Goal: Transaction & Acquisition: Purchase product/service

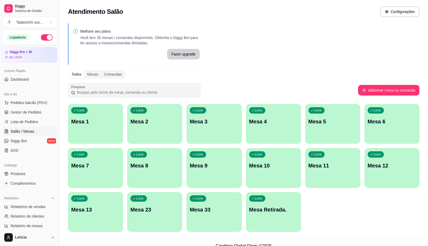
click at [88, 216] on div "Livre Mesa 13" at bounding box center [95, 208] width 55 height 33
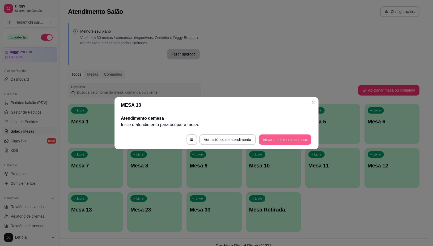
click at [278, 142] on button "Iniciar atendimento de mesa" at bounding box center [285, 139] width 53 height 10
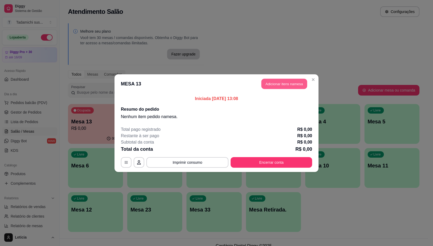
click at [292, 84] on button "Adicionar itens na mesa" at bounding box center [284, 84] width 46 height 10
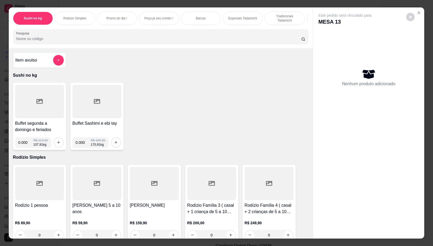
click at [53, 107] on div at bounding box center [39, 101] width 49 height 33
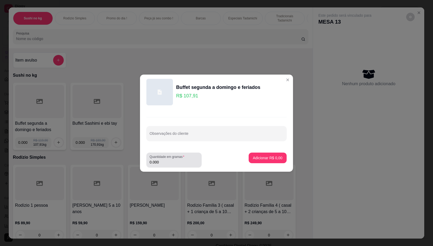
click at [165, 164] on input "0.000" at bounding box center [174, 162] width 49 height 5
type input "0.318"
click at [251, 159] on p "Adicionar R$ 34,32" at bounding box center [267, 157] width 32 height 5
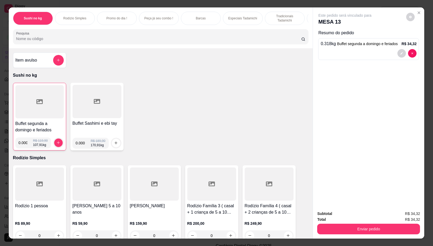
click at [48, 112] on div at bounding box center [39, 101] width 48 height 33
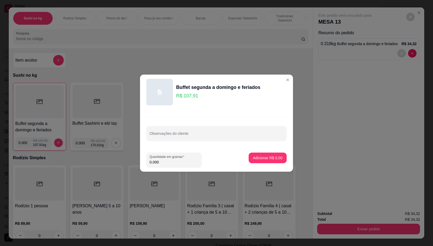
click at [159, 161] on input "0.000" at bounding box center [174, 162] width 49 height 5
type input "0.316"
click at [254, 158] on p "Adicionar R$ 34,10" at bounding box center [267, 157] width 32 height 5
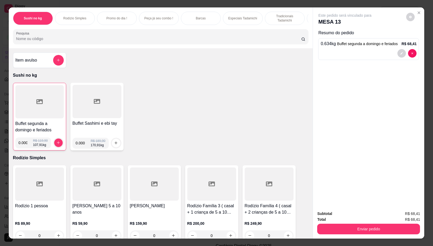
click at [32, 117] on div at bounding box center [39, 101] width 48 height 33
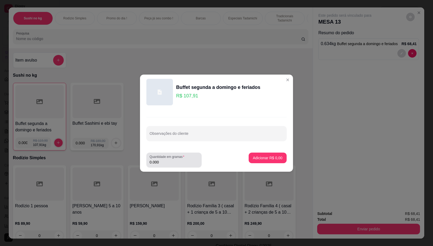
click at [168, 160] on input "0.000" at bounding box center [174, 162] width 49 height 5
type input "0.332"
click at [256, 154] on button "Adicionar R$ 35,83" at bounding box center [266, 158] width 40 height 11
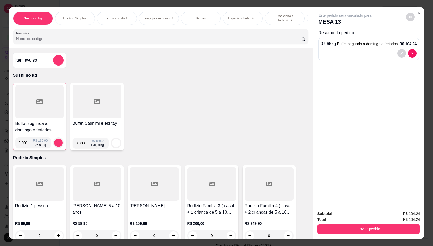
click at [41, 109] on div at bounding box center [39, 101] width 48 height 33
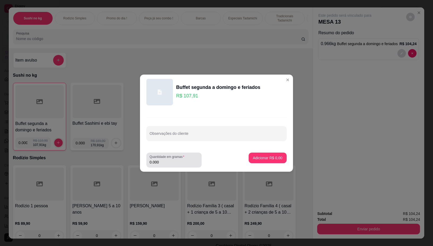
click at [168, 163] on input "0.000" at bounding box center [174, 162] width 49 height 5
type input "0.448"
click at [267, 155] on button "Adicionar R$ 48,34" at bounding box center [266, 158] width 39 height 10
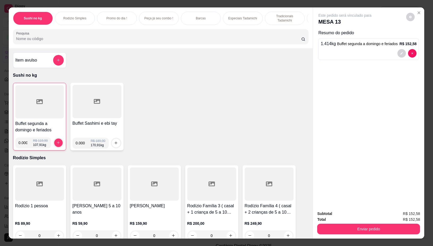
click at [31, 114] on div at bounding box center [39, 101] width 48 height 33
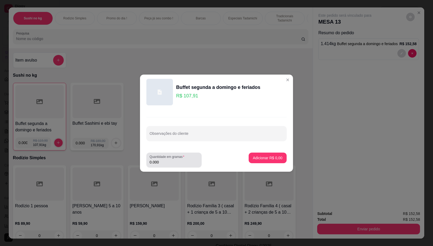
click at [168, 160] on input "0.000" at bounding box center [174, 162] width 49 height 5
type input "0.194"
click at [260, 160] on button "Adicionar R$ 20,93" at bounding box center [266, 158] width 39 height 10
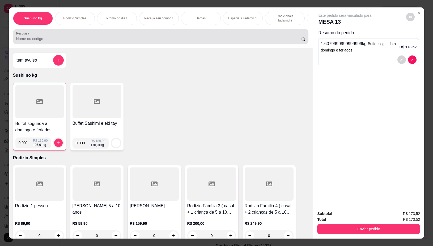
drag, startPoint x: 43, startPoint y: 37, endPoint x: 53, endPoint y: 34, distance: 9.7
click at [48, 35] on div at bounding box center [160, 36] width 289 height 11
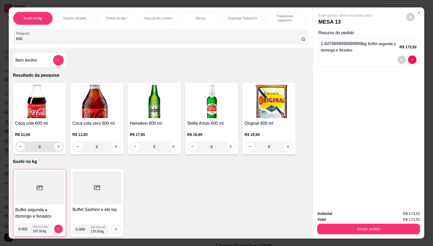
type input "600"
click at [57, 148] on icon "increase-product-quantity" at bounding box center [59, 147] width 4 height 4
type input "1"
click at [56, 148] on icon "increase-product-quantity" at bounding box center [58, 147] width 4 height 4
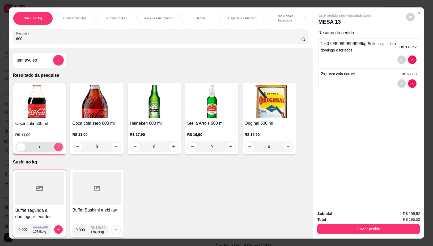
type input "2"
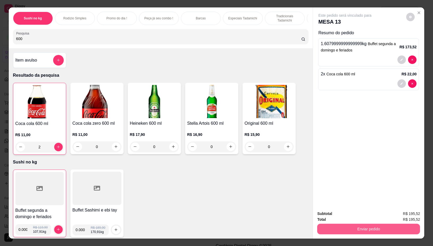
click at [326, 231] on button "Enviar pedido" at bounding box center [368, 229] width 103 height 11
click at [337, 215] on button "Não registrar e enviar pedido" at bounding box center [351, 214] width 54 height 10
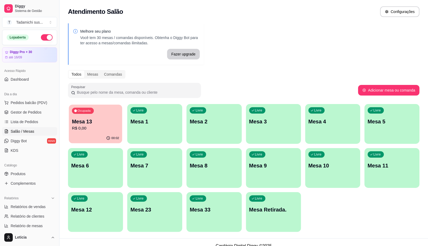
click at [92, 125] on div "Mesa 13 R$ 0,00" at bounding box center [95, 124] width 47 height 13
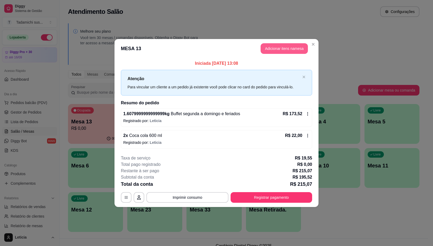
click at [275, 50] on button "Adicionar itens na mesa" at bounding box center [284, 48] width 47 height 11
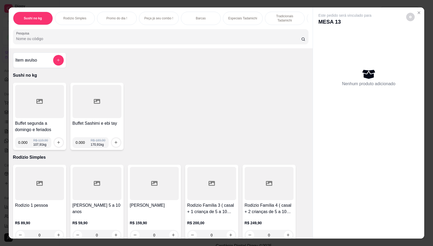
click at [41, 111] on div at bounding box center [39, 101] width 49 height 33
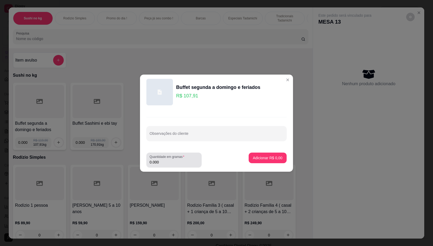
click at [170, 164] on input "0.000" at bounding box center [174, 162] width 49 height 5
type input "0.246"
click at [272, 159] on p "Adicionar R$ 26,55" at bounding box center [267, 157] width 32 height 5
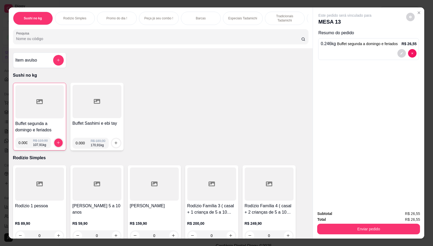
click at [23, 97] on div at bounding box center [39, 101] width 48 height 33
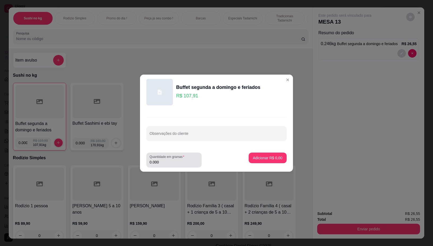
click at [170, 165] on div "0.000" at bounding box center [174, 160] width 49 height 11
type input "0.096"
click at [257, 158] on p "Adicionar R$ 10,36" at bounding box center [266, 157] width 31 height 5
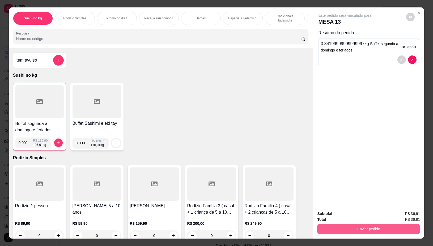
click at [361, 224] on button "Enviar pedido" at bounding box center [368, 229] width 103 height 11
click at [352, 211] on button "Não registrar e enviar pedido" at bounding box center [350, 214] width 55 height 10
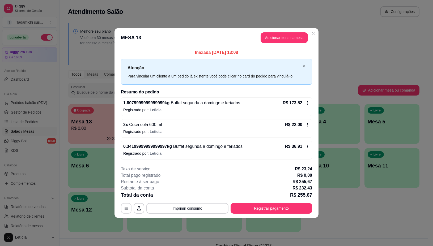
click at [124, 209] on button "button" at bounding box center [126, 208] width 11 height 11
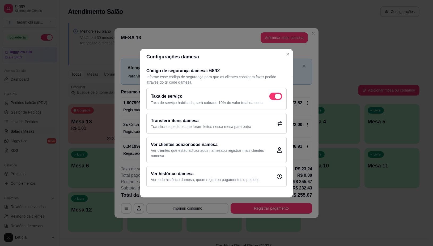
click at [278, 96] on span at bounding box center [278, 96] width 6 height 5
click at [273, 97] on input "checkbox" at bounding box center [270, 98] width 3 height 3
checkbox input "false"
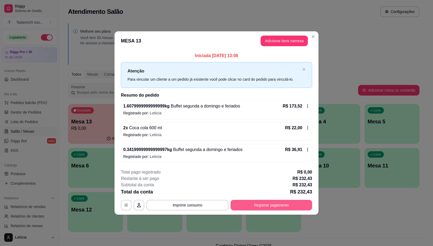
click at [294, 207] on button "Registrar pagamento" at bounding box center [272, 205] width 82 height 11
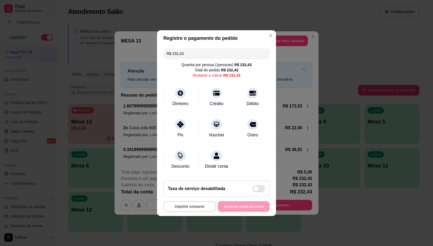
click at [189, 50] on input "R$ 232,43" at bounding box center [217, 53] width 100 height 11
click at [178, 121] on icon at bounding box center [180, 123] width 7 height 7
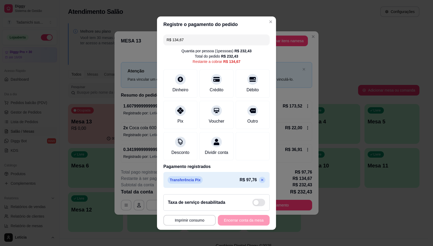
drag, startPoint x: 190, startPoint y: 38, endPoint x: 195, endPoint y: 39, distance: 5.0
click at [192, 37] on input "R$ 134,67" at bounding box center [217, 40] width 100 height 11
click at [173, 112] on div "Pix" at bounding box center [180, 113] width 37 height 31
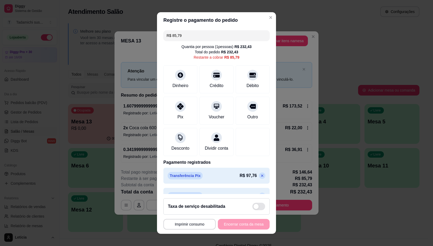
click at [184, 40] on input "R$ 85,79" at bounding box center [217, 35] width 100 height 11
click at [185, 111] on div "Pix" at bounding box center [180, 109] width 37 height 31
click at [186, 36] on input "R$ 36,91" at bounding box center [217, 35] width 100 height 11
click at [183, 108] on div "Pix" at bounding box center [180, 109] width 37 height 31
click at [177, 119] on div "Pix" at bounding box center [180, 116] width 6 height 7
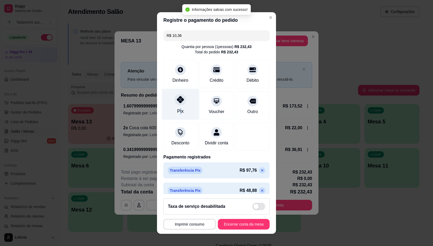
type input "R$ 0,00"
click at [195, 224] on button "Imprimir consumo" at bounding box center [189, 224] width 51 height 10
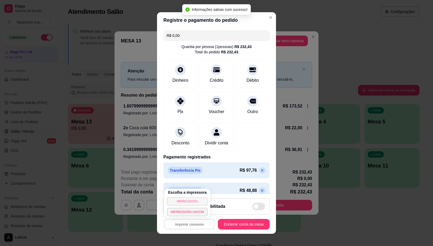
click at [194, 202] on button "IMPRESSORA" at bounding box center [187, 201] width 41 height 8
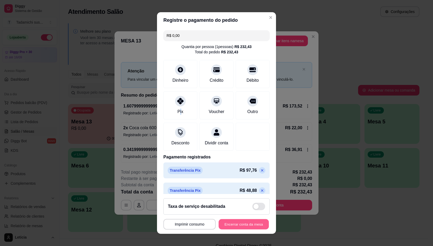
click at [226, 226] on button "Encerrar conta da mesa" at bounding box center [244, 224] width 50 height 10
